Goal: Find specific page/section: Find specific page/section

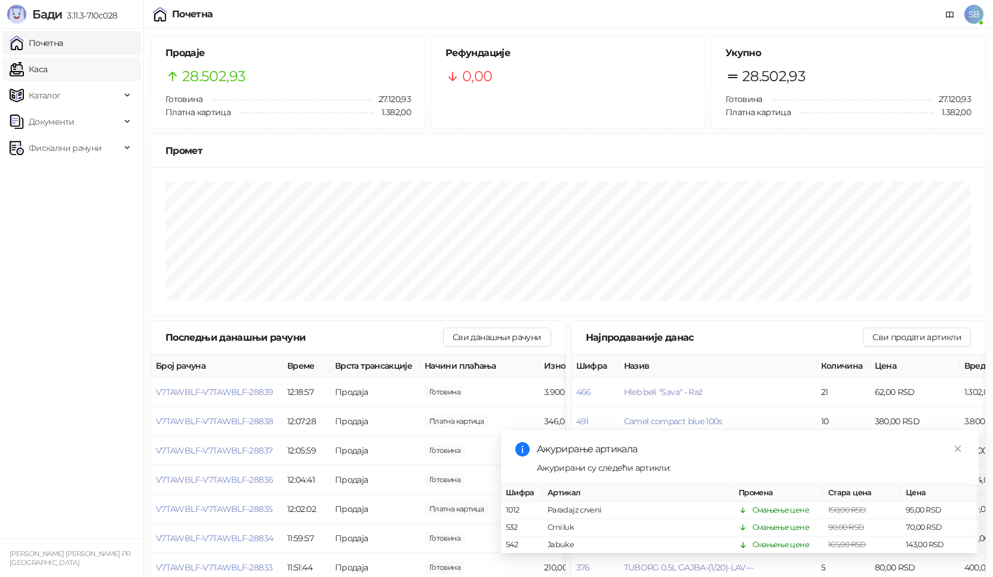
click at [45, 70] on link "Каса" at bounding box center [29, 69] width 38 height 24
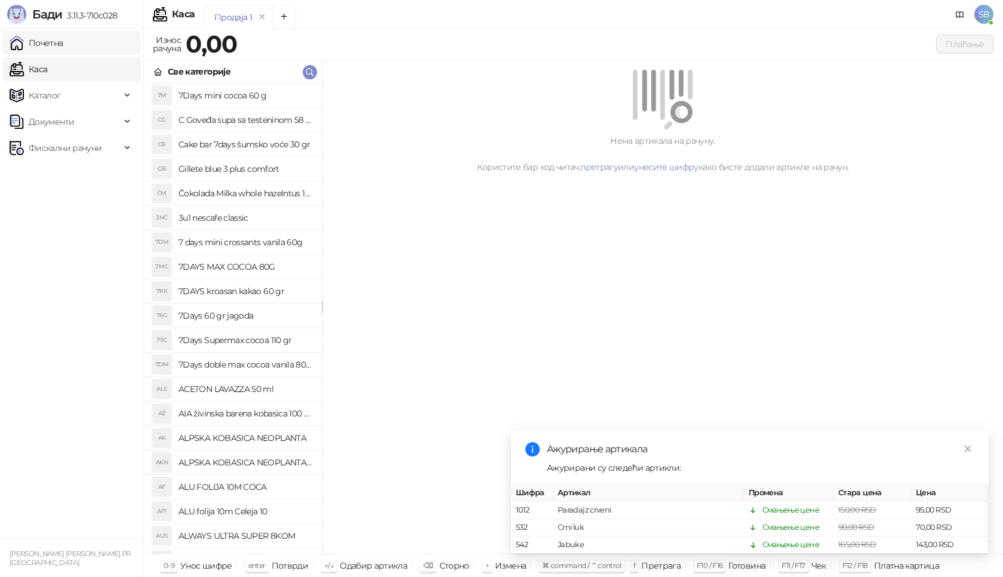
click at [53, 46] on link "Почетна" at bounding box center [37, 43] width 54 height 24
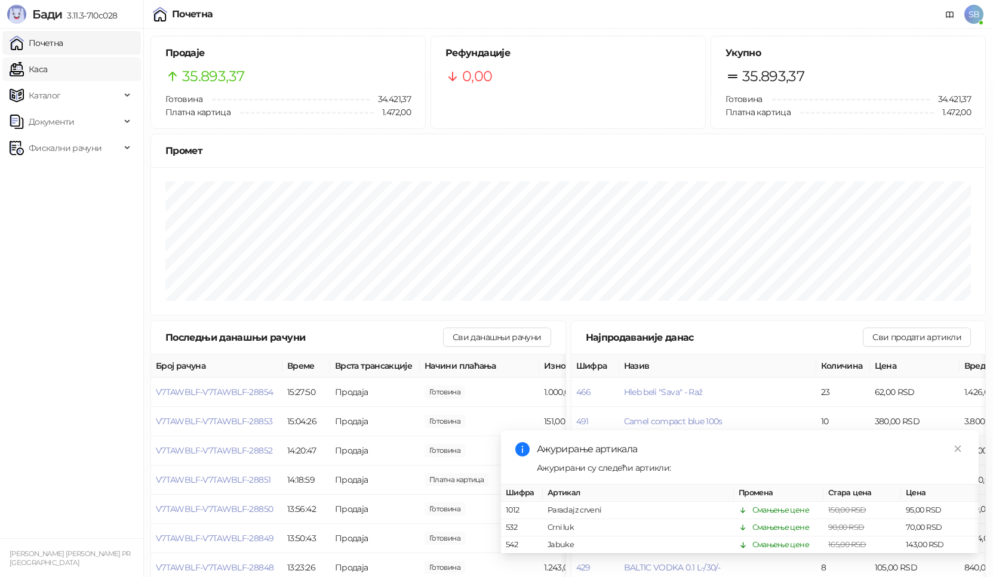
click at [38, 76] on link "Каса" at bounding box center [29, 69] width 38 height 24
